Goal: Find specific page/section: Find specific page/section

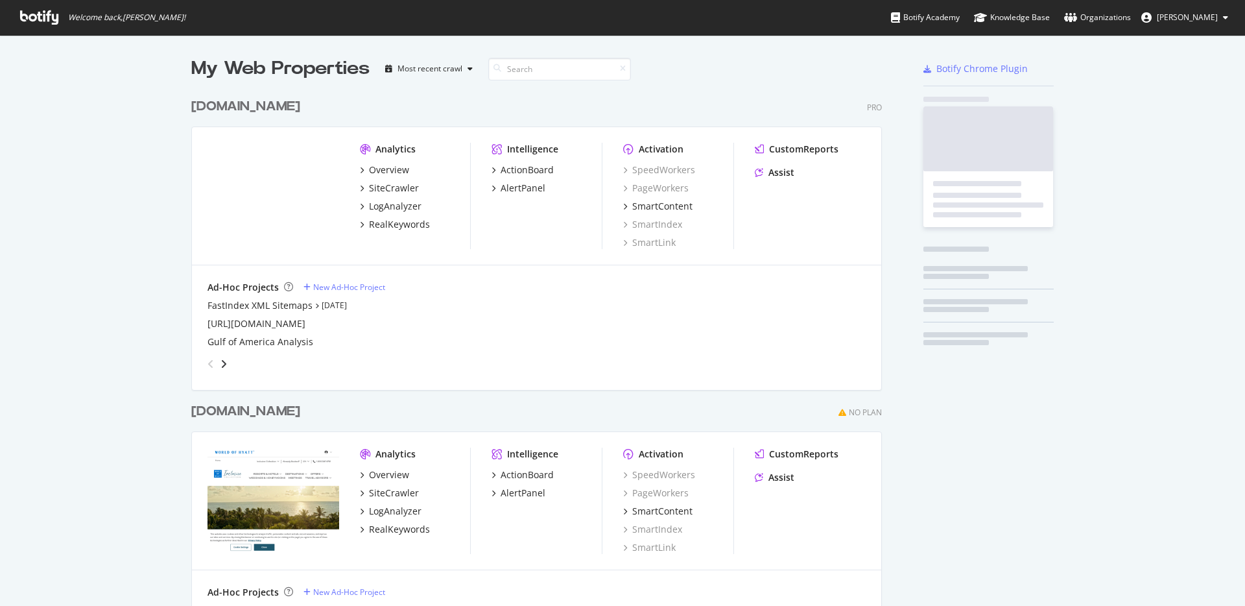
scroll to position [596, 1226]
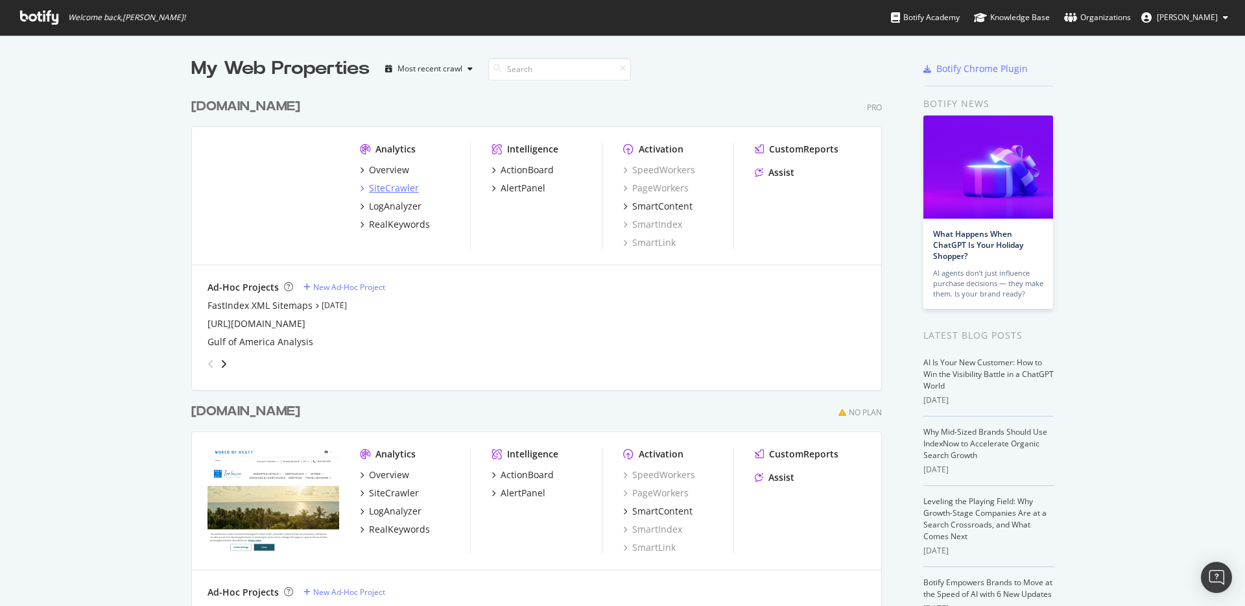
click at [386, 187] on div "SiteCrawler" at bounding box center [394, 188] width 50 height 13
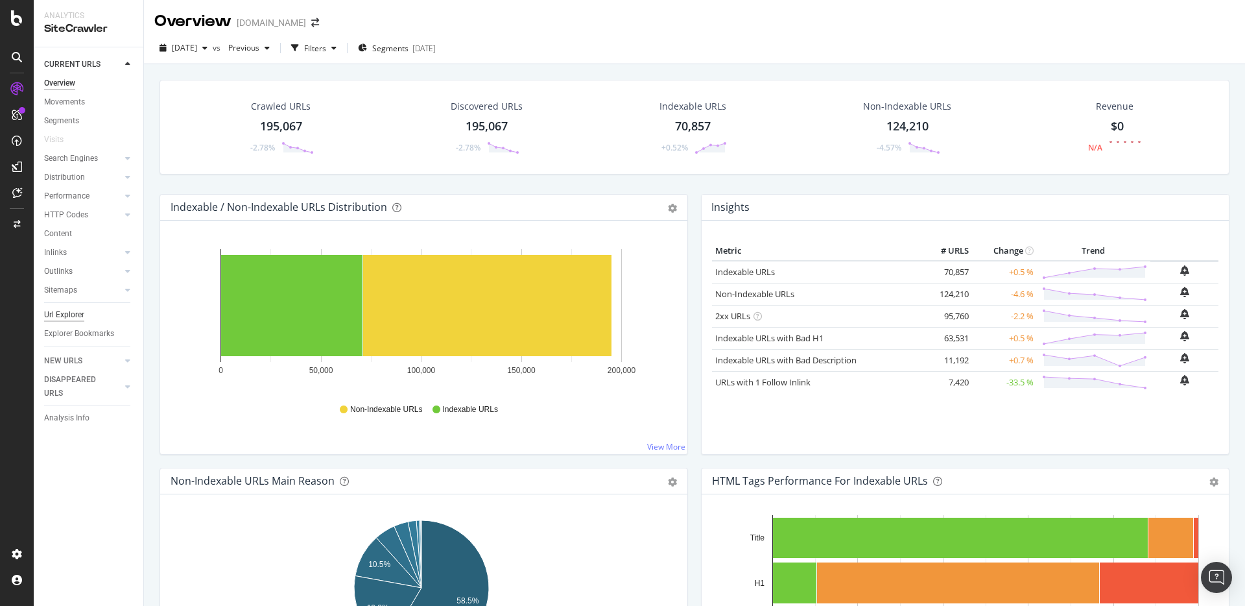
click at [83, 309] on div "Url Explorer" at bounding box center [64, 315] width 40 height 14
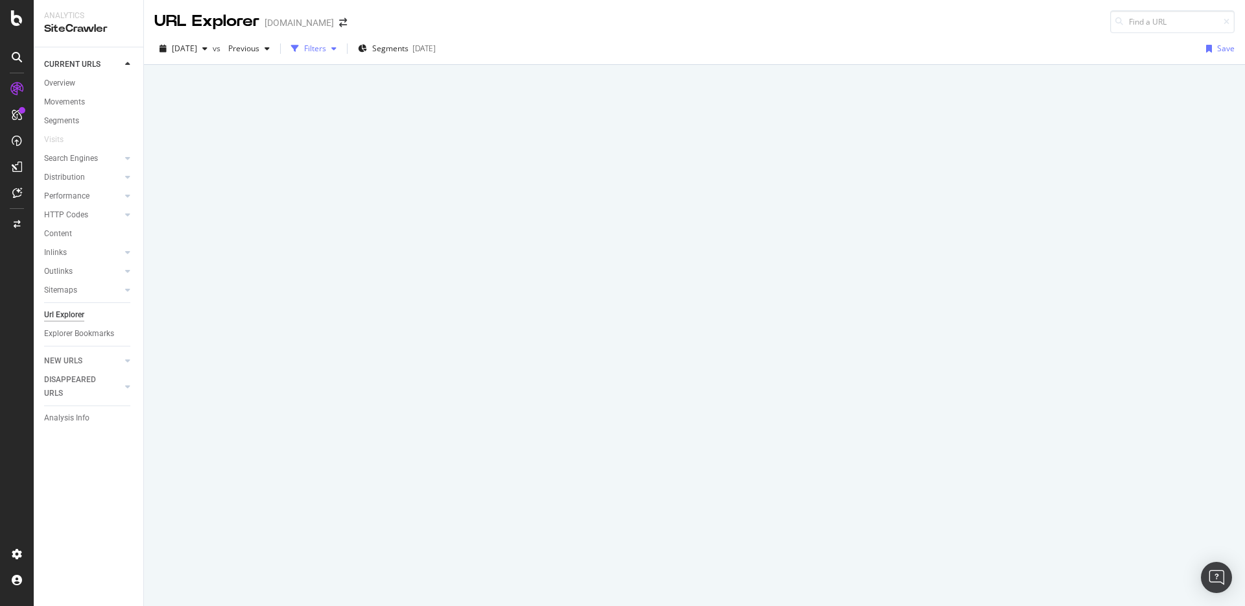
click at [326, 47] on div "Filters" at bounding box center [315, 48] width 22 height 11
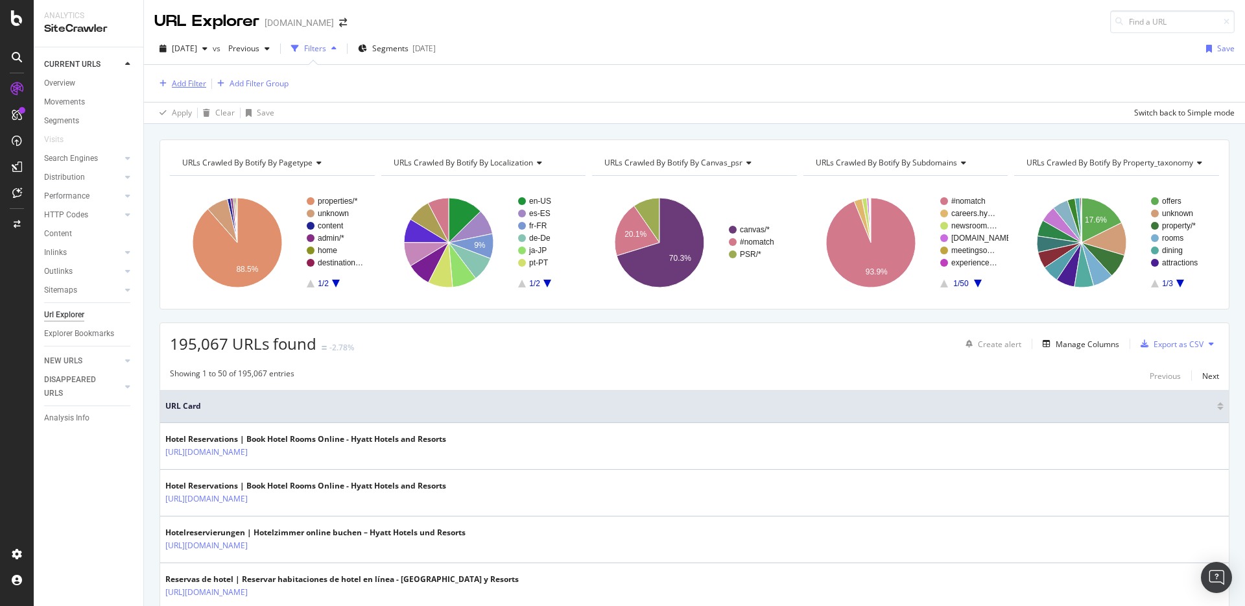
click at [193, 80] on div "Add Filter" at bounding box center [189, 83] width 34 height 11
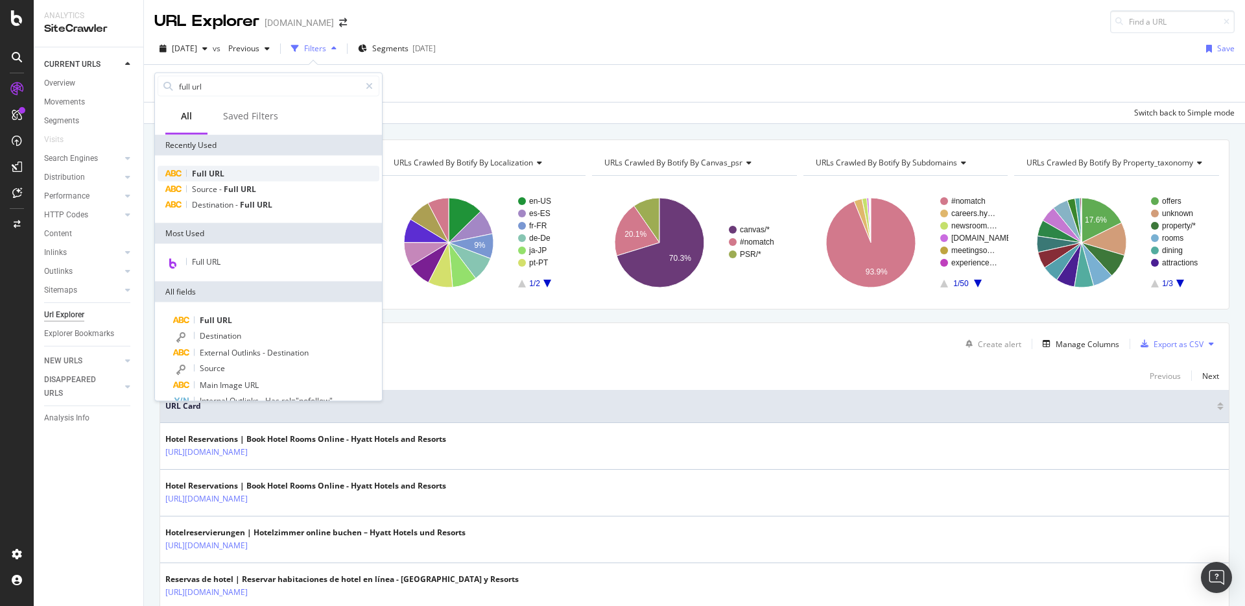
type input "full url"
click at [221, 174] on span "URL" at bounding box center [217, 173] width 16 height 11
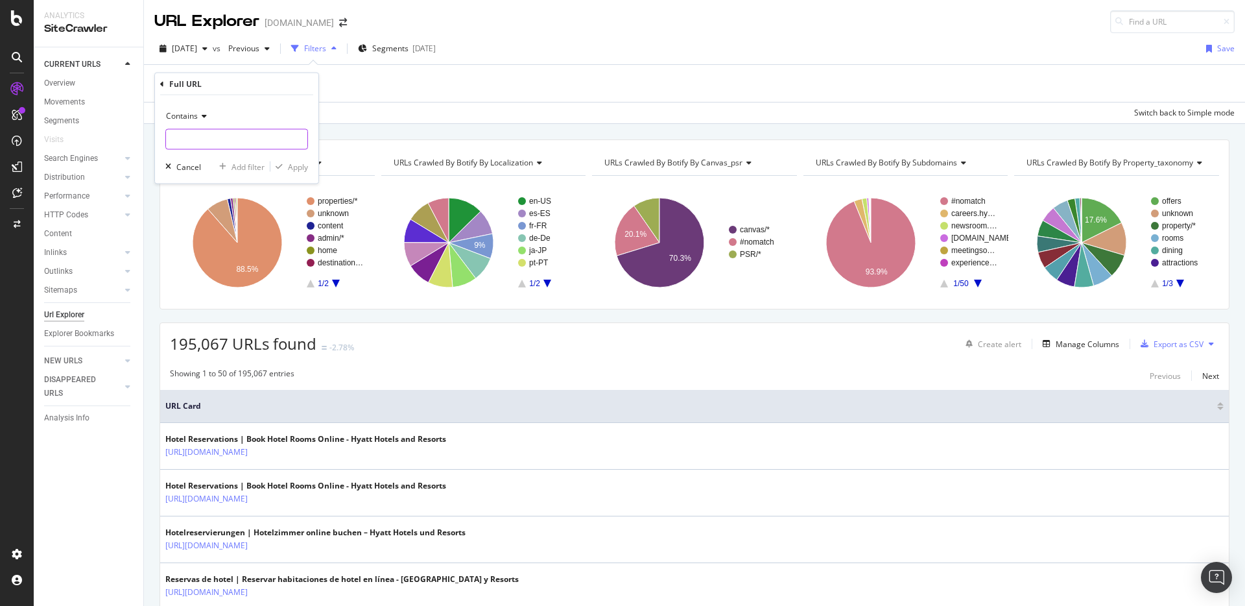
click at [213, 145] on input "text" at bounding box center [236, 139] width 141 height 21
paste input "[URL][DOMAIN_NAME]"
type input "[URL][DOMAIN_NAME]"
click at [300, 169] on div "Apply" at bounding box center [298, 166] width 20 height 11
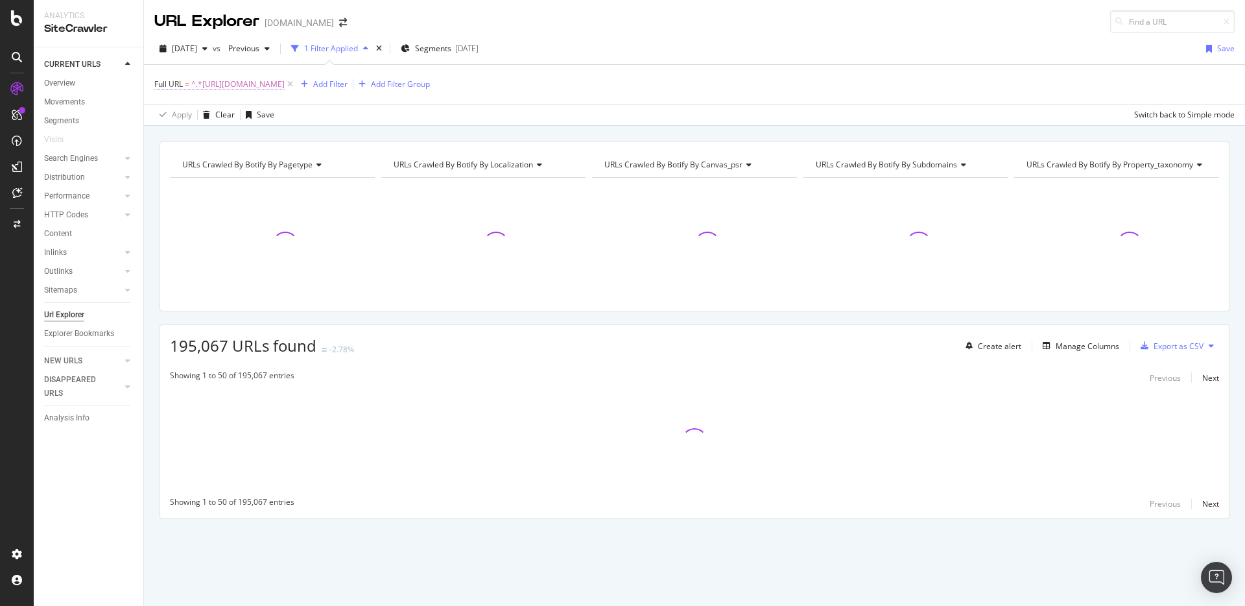
click at [285, 87] on span "^.*[URL][DOMAIN_NAME]" at bounding box center [237, 84] width 93 height 18
click at [161, 84] on icon at bounding box center [162, 83] width 4 height 8
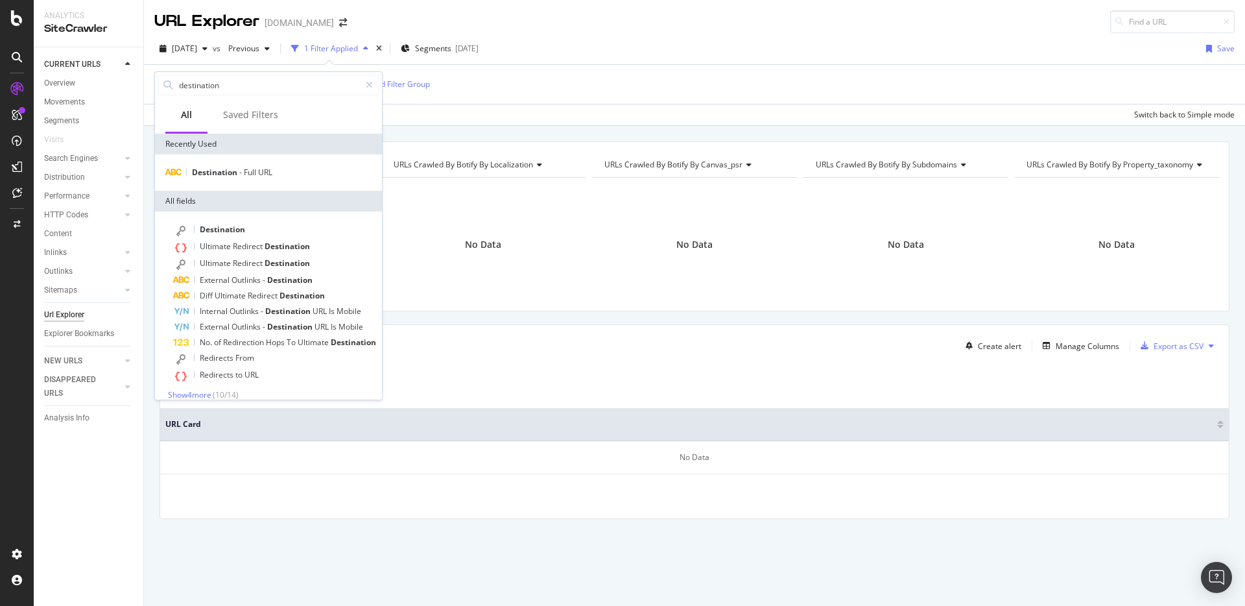
type input "destination"
click at [262, 162] on div "Destination - Full URL" at bounding box center [268, 172] width 227 height 36
click at [260, 174] on span "URL" at bounding box center [265, 172] width 14 height 11
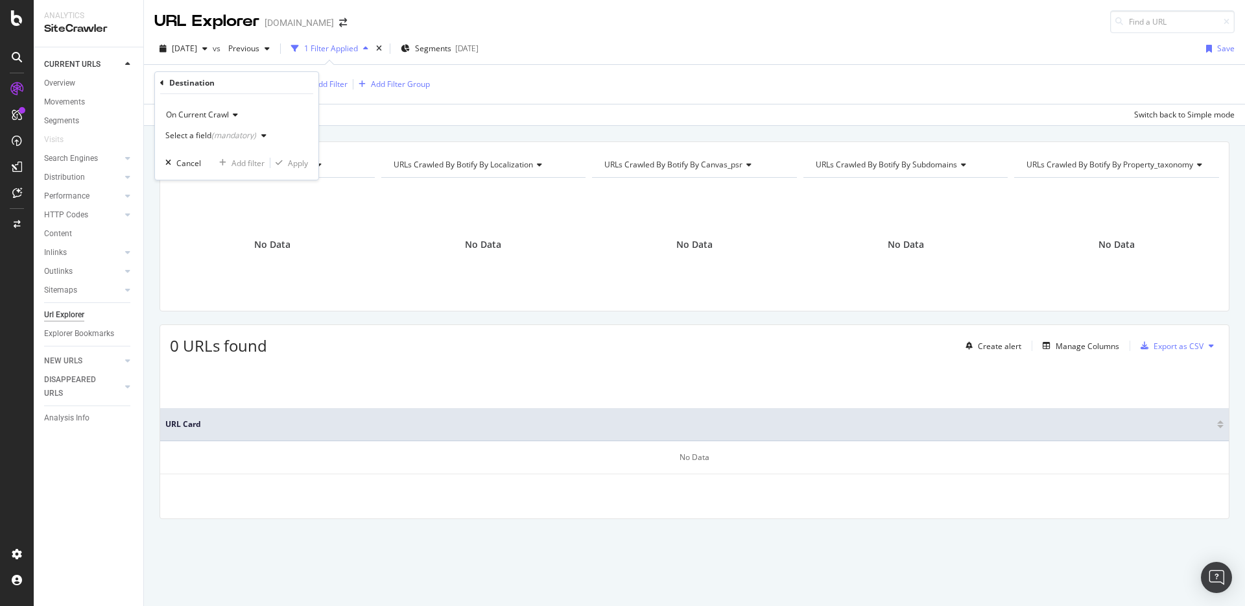
click at [241, 143] on div "Select a field (mandatory)" at bounding box center [218, 135] width 106 height 19
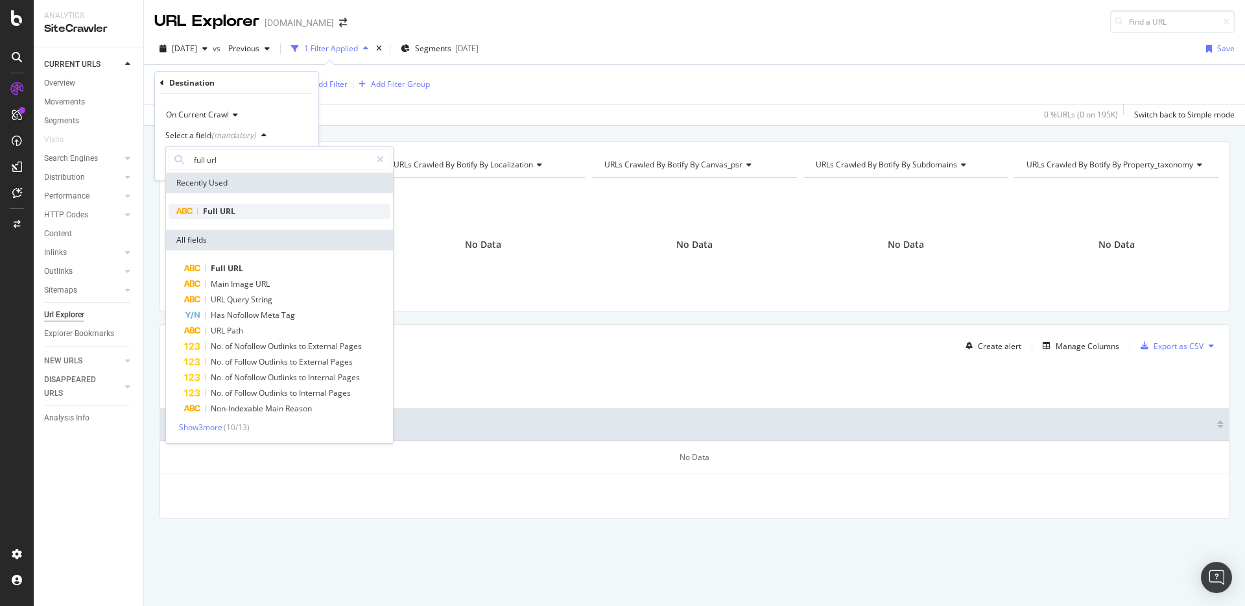
type input "full url"
drag, startPoint x: 232, startPoint y: 209, endPoint x: 230, endPoint y: 199, distance: 9.9
click at [232, 209] on span "URL" at bounding box center [228, 211] width 16 height 11
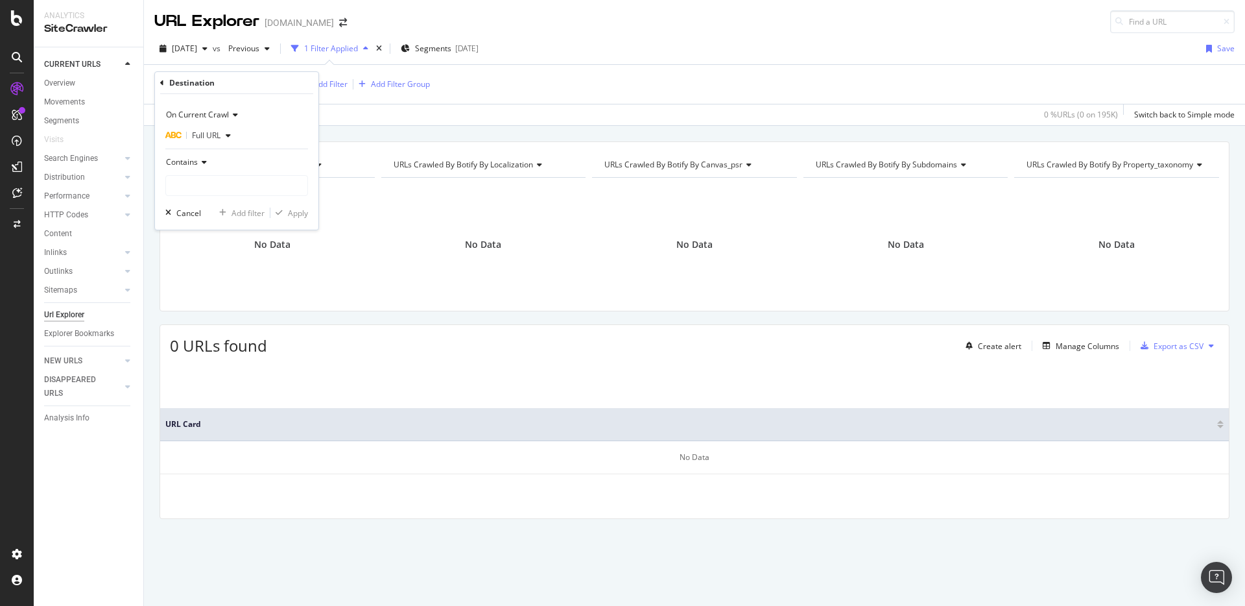
click at [226, 174] on div "Contains" at bounding box center [236, 174] width 143 height 44
click at [228, 187] on input "text" at bounding box center [236, 185] width 141 height 21
paste input "[URL][DOMAIN_NAME]"
type input "[URL][DOMAIN_NAME]"
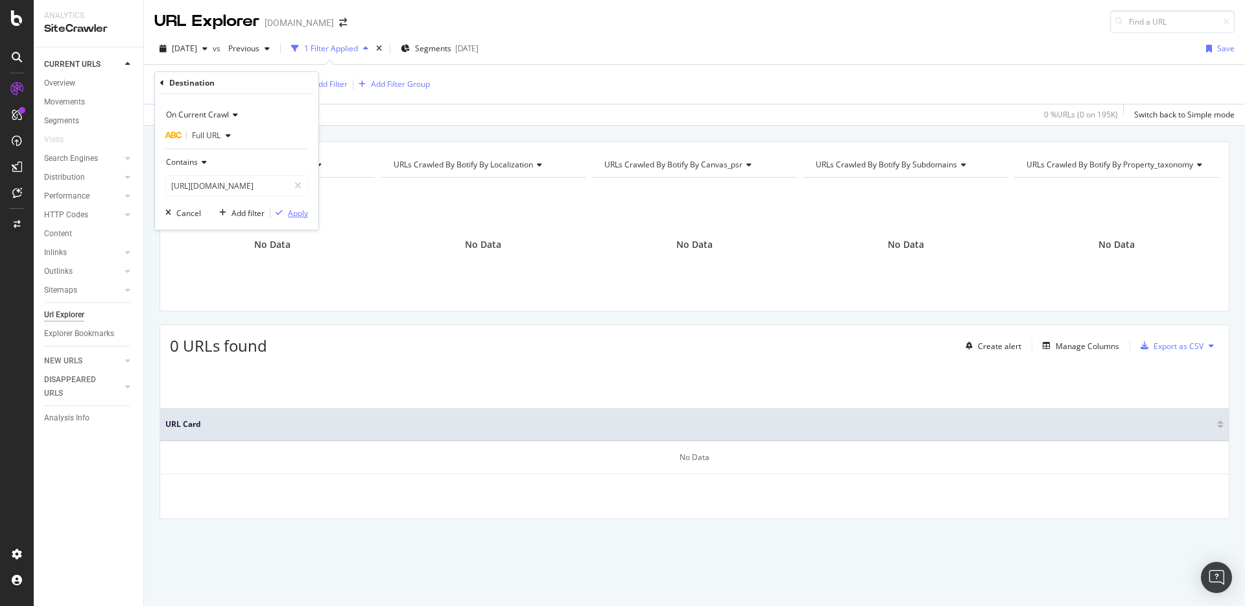
scroll to position [0, 0]
click at [294, 213] on div "Apply" at bounding box center [298, 213] width 20 height 11
